Goal: Information Seeking & Learning: Learn about a topic

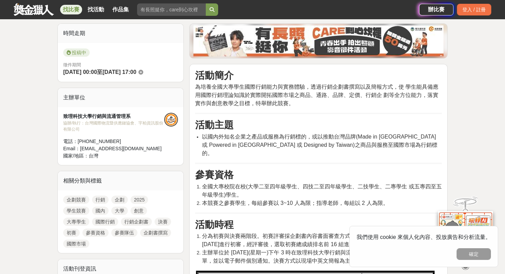
scroll to position [251, 0]
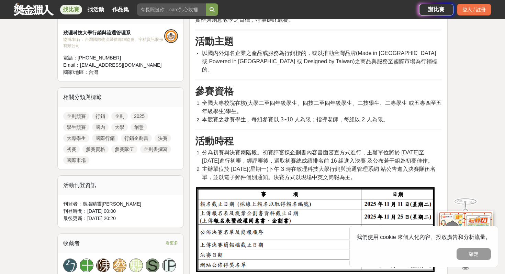
click at [28, 11] on link at bounding box center [34, 9] width 42 height 13
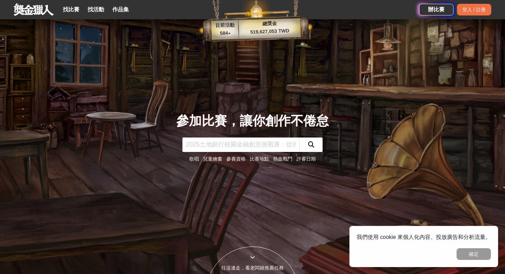
click at [223, 147] on input "text" at bounding box center [240, 144] width 117 height 14
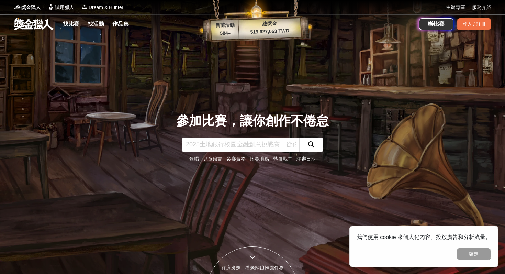
click at [230, 144] on input "text" at bounding box center [240, 144] width 117 height 14
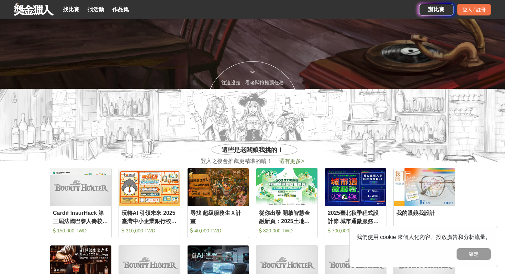
scroll to position [295, 0]
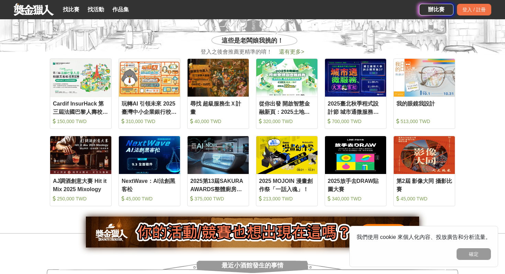
click at [289, 53] on span "還有更多 >" at bounding box center [291, 52] width 25 height 6
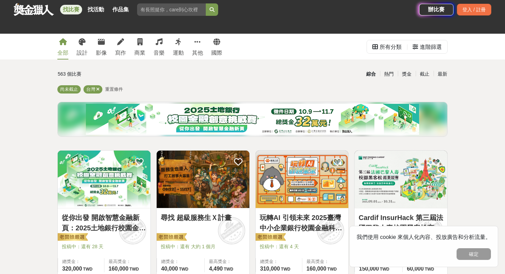
scroll to position [367, 0]
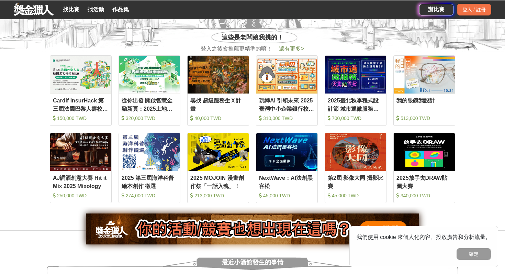
scroll to position [295, 0]
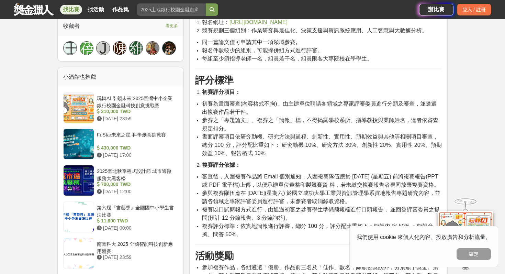
scroll to position [443, 0]
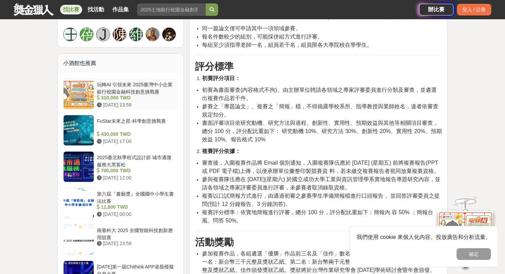
click at [120, 90] on div "玩轉AI 引領未來 2025臺灣中小企業銀行校園金融科技創意挑戰賽" at bounding box center [136, 87] width 78 height 13
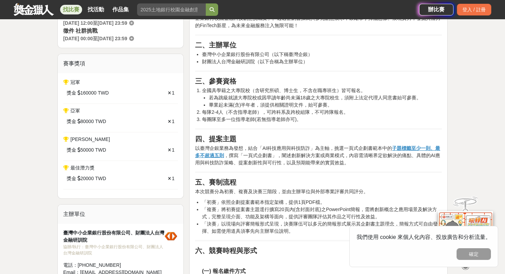
scroll to position [239, 0]
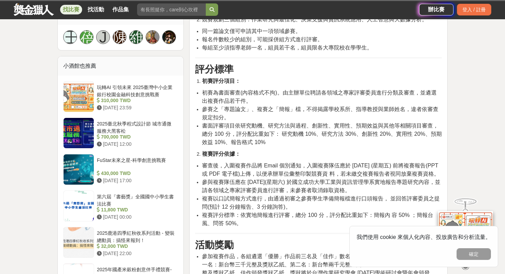
scroll to position [443, 0]
